Goal: Check status: Check status

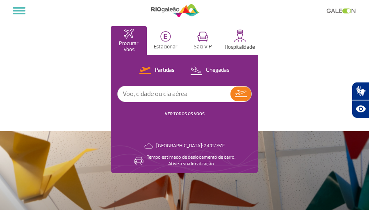
click at [174, 96] on input "text" at bounding box center [174, 94] width 113 height 16
type input "l"
type input "La4673"
click at [240, 96] on img at bounding box center [241, 93] width 11 height 7
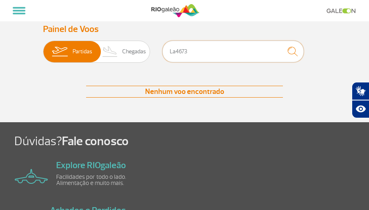
click at [177, 55] on input "La4673" at bounding box center [234, 52] width 142 height 22
click at [206, 54] on input "LA4673" at bounding box center [234, 52] width 142 height 22
type input "LA4673==="
click at [134, 49] on span "Chegadas" at bounding box center [134, 51] width 24 height 21
click at [43, 48] on input "Partidas Chegadas" at bounding box center [43, 48] width 0 height 0
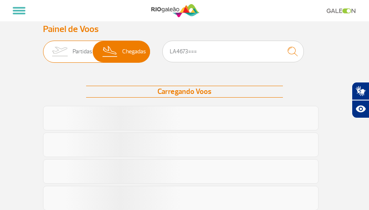
click at [83, 54] on span "Partidas" at bounding box center [83, 51] width 20 height 21
click at [43, 48] on input "Partidas Chegadas" at bounding box center [43, 48] width 0 height 0
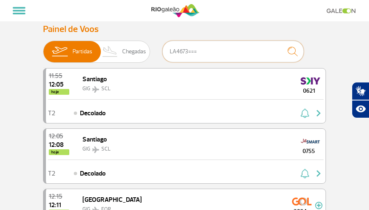
click at [198, 50] on input "LA4673===" at bounding box center [234, 52] width 142 height 22
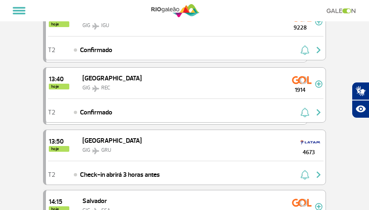
scroll to position [808, 0]
click at [177, 151] on div "13:50 hoje [GEOGRAPHIC_DATA] GRU 4673" at bounding box center [186, 145] width 280 height 31
click at [321, 176] on img "button" at bounding box center [319, 175] width 10 height 10
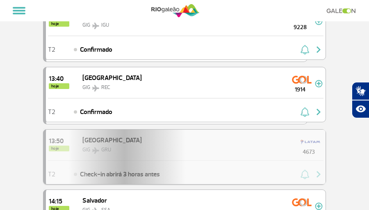
scroll to position [13, 0]
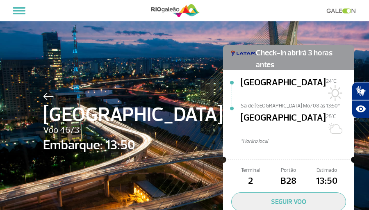
click at [311, 130] on div "[GEOGRAPHIC_DATA][DATE]C Sai de [GEOGRAPHIC_DATA] Mo/08 às 13:50* [GEOGRAPHIC_D…" at bounding box center [298, 115] width 114 height 79
